Goal: Task Accomplishment & Management: Complete application form

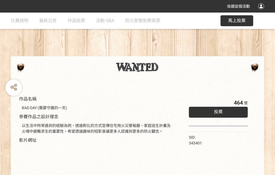
click at [262, 11] on div "收藏這個活動" at bounding box center [137, 6] width 275 height 13
click at [171, 54] on div "作品名稱 BAD DAY (需要守護的一天) 參賽作品之設計理念 以生活中時常遇到的經驗為例，透過對比的方式宣傳住宅用火災警報器、家庭逃生計畫及火場中避難求生…" at bounding box center [137, 127] width 275 height 229
click at [217, 110] on span "投票" at bounding box center [218, 111] width 9 height 5
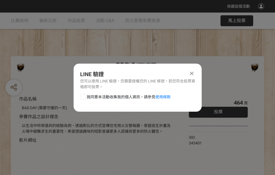
click at [82, 96] on div at bounding box center [82, 96] width 5 height 5
checkbox input "true"
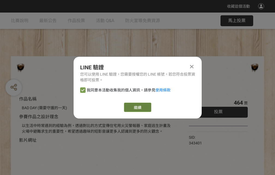
click at [137, 107] on link "繼續" at bounding box center [137, 107] width 27 height 9
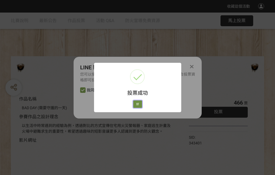
click at [136, 103] on button "好" at bounding box center [137, 104] width 9 height 8
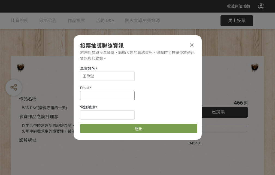
click at [109, 95] on input at bounding box center [107, 95] width 55 height 9
type input "[EMAIL_ADDRESS][DOMAIN_NAME]"
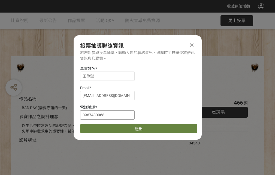
type input "0967480068"
click at [96, 127] on button "送出" at bounding box center [138, 128] width 117 height 9
